Goal: Find specific page/section: Find specific page/section

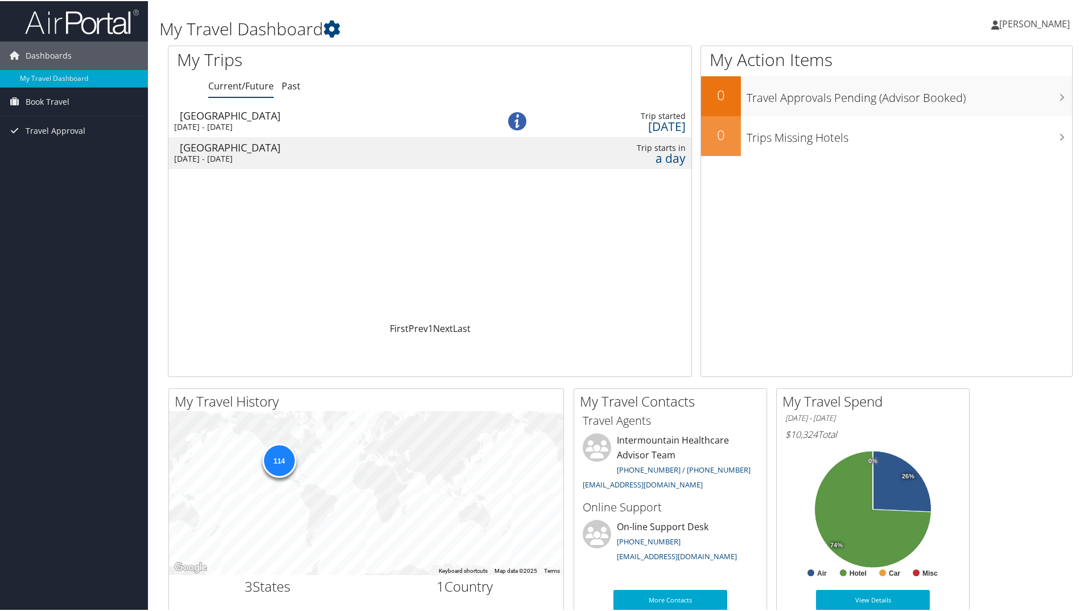
click at [357, 155] on div "[DATE] - [DATE]" at bounding box center [323, 158] width 299 height 10
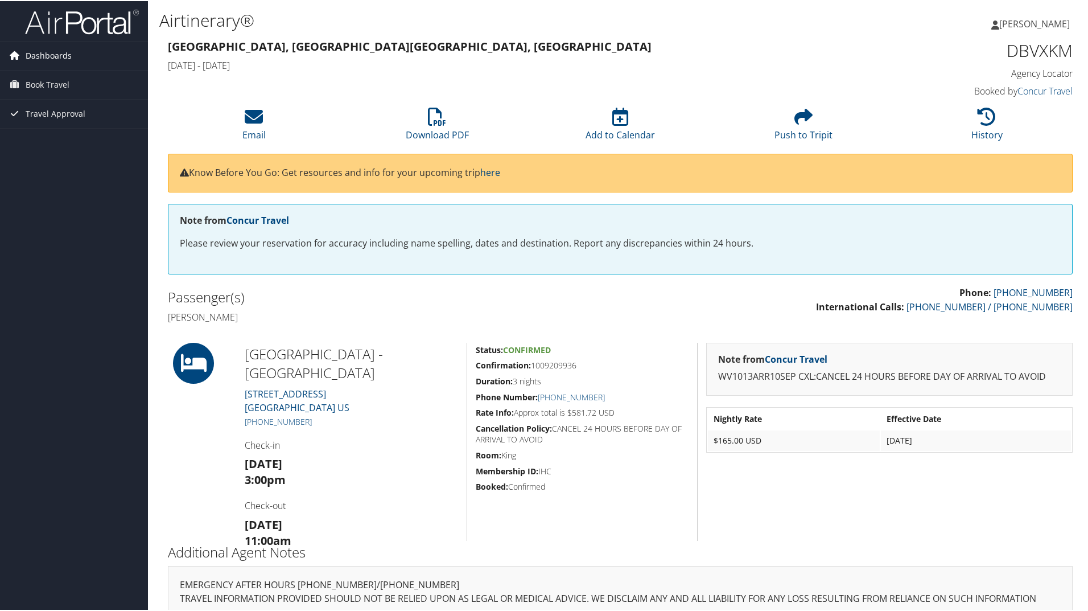
click at [55, 56] on span "Dashboards" at bounding box center [49, 54] width 46 height 28
click at [76, 76] on link "My Travel Dashboard" at bounding box center [74, 77] width 148 height 17
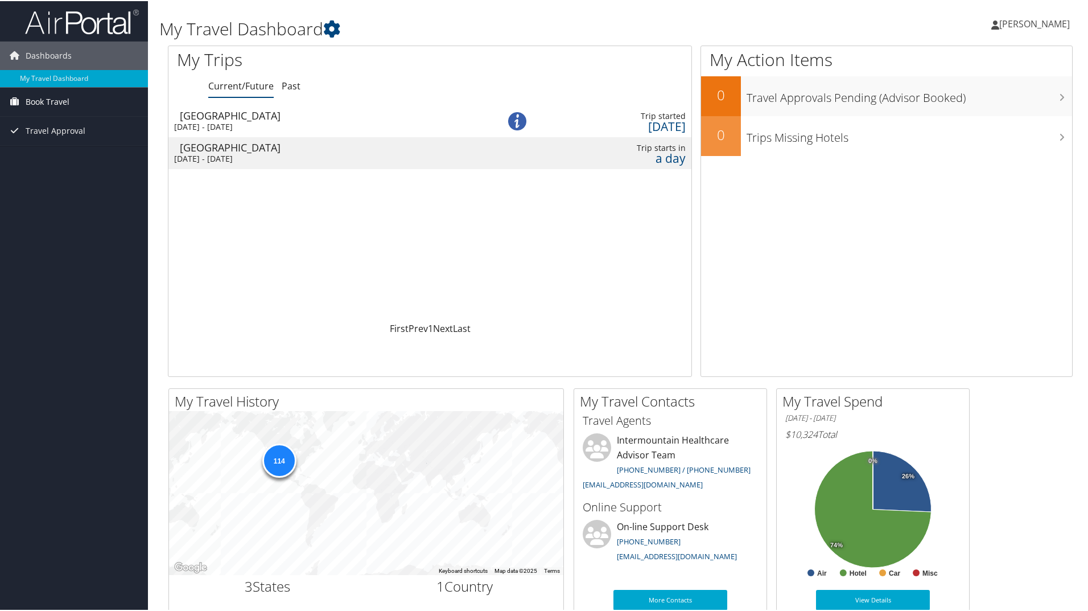
click at [53, 103] on span "Book Travel" at bounding box center [48, 101] width 44 height 28
click at [56, 139] on link "Book/Manage Online Trips" at bounding box center [74, 140] width 148 height 17
